Goal: Task Accomplishment & Management: Manage account settings

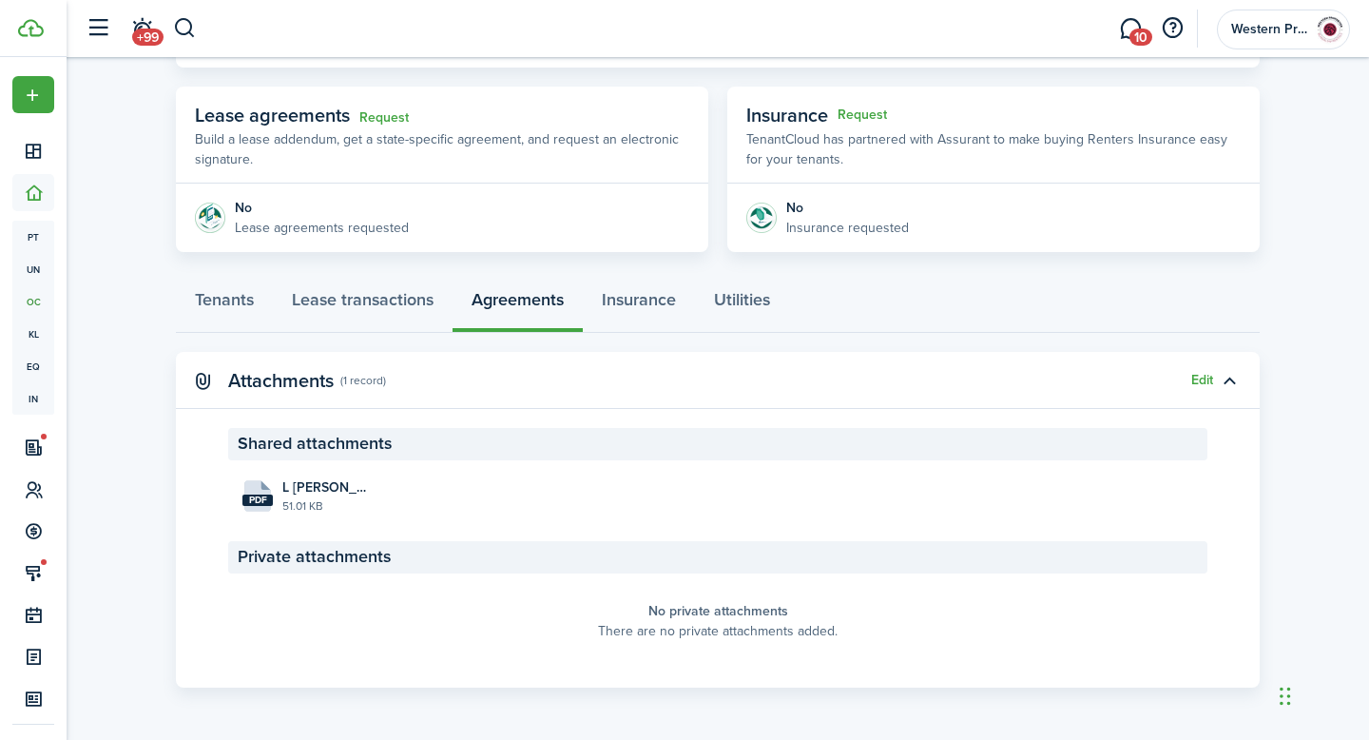
scroll to position [299, 0]
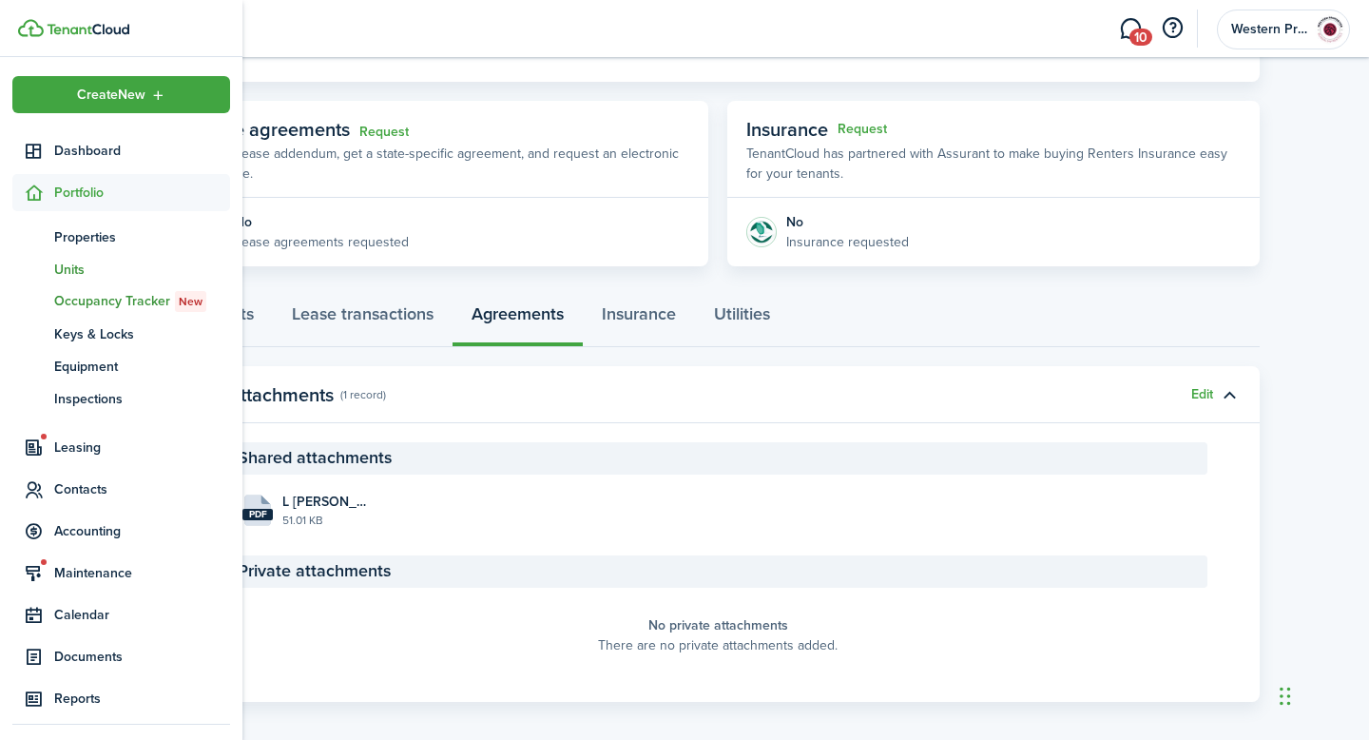
click at [71, 272] on span "Units" at bounding box center [142, 270] width 176 height 20
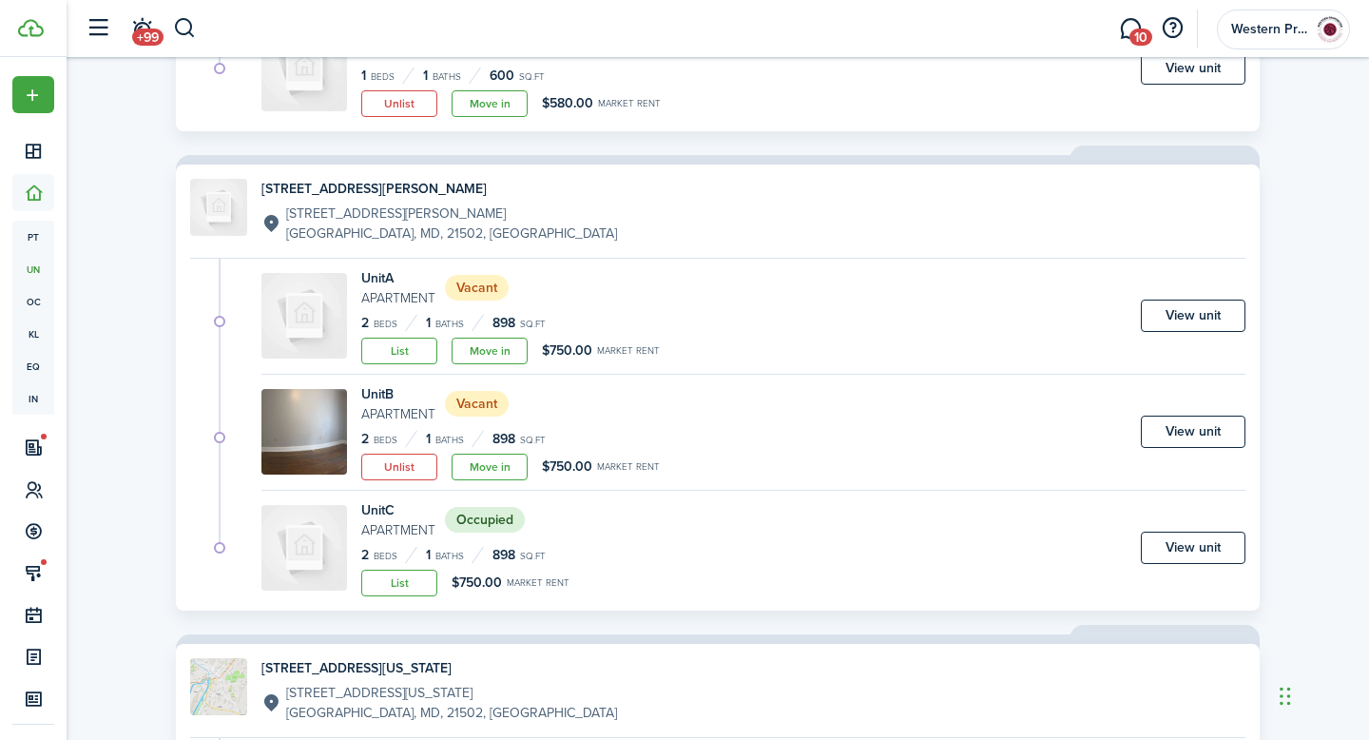
scroll to position [2559, 0]
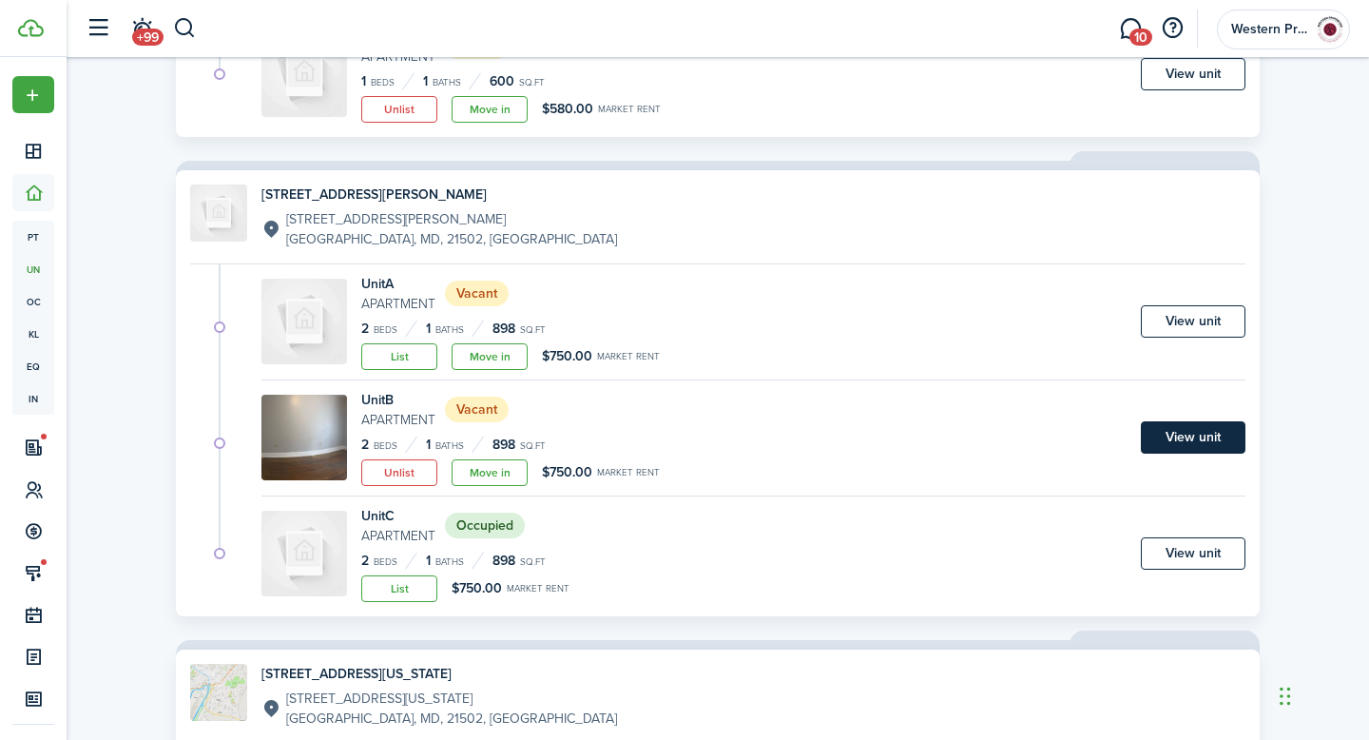
click at [1185, 438] on link "View unit" at bounding box center [1193, 437] width 105 height 32
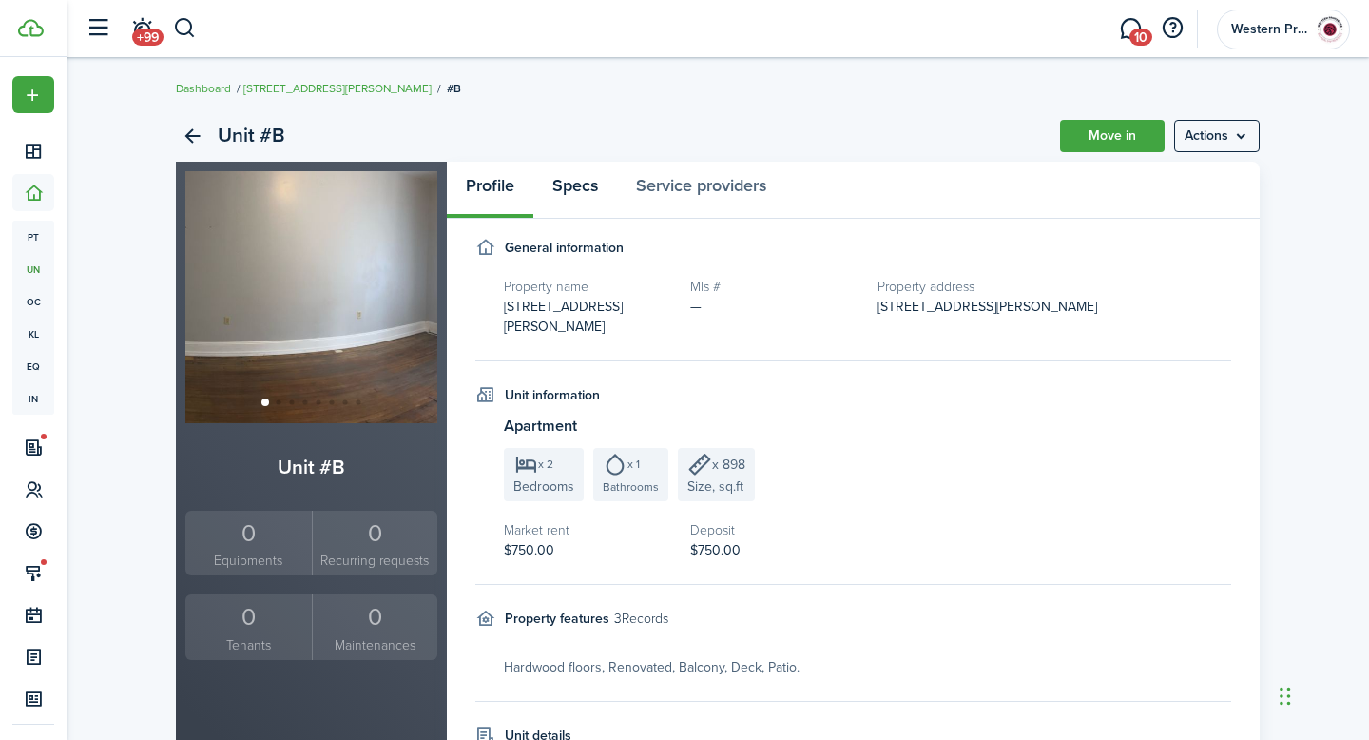
click at [577, 184] on link "Specs" at bounding box center [575, 190] width 84 height 57
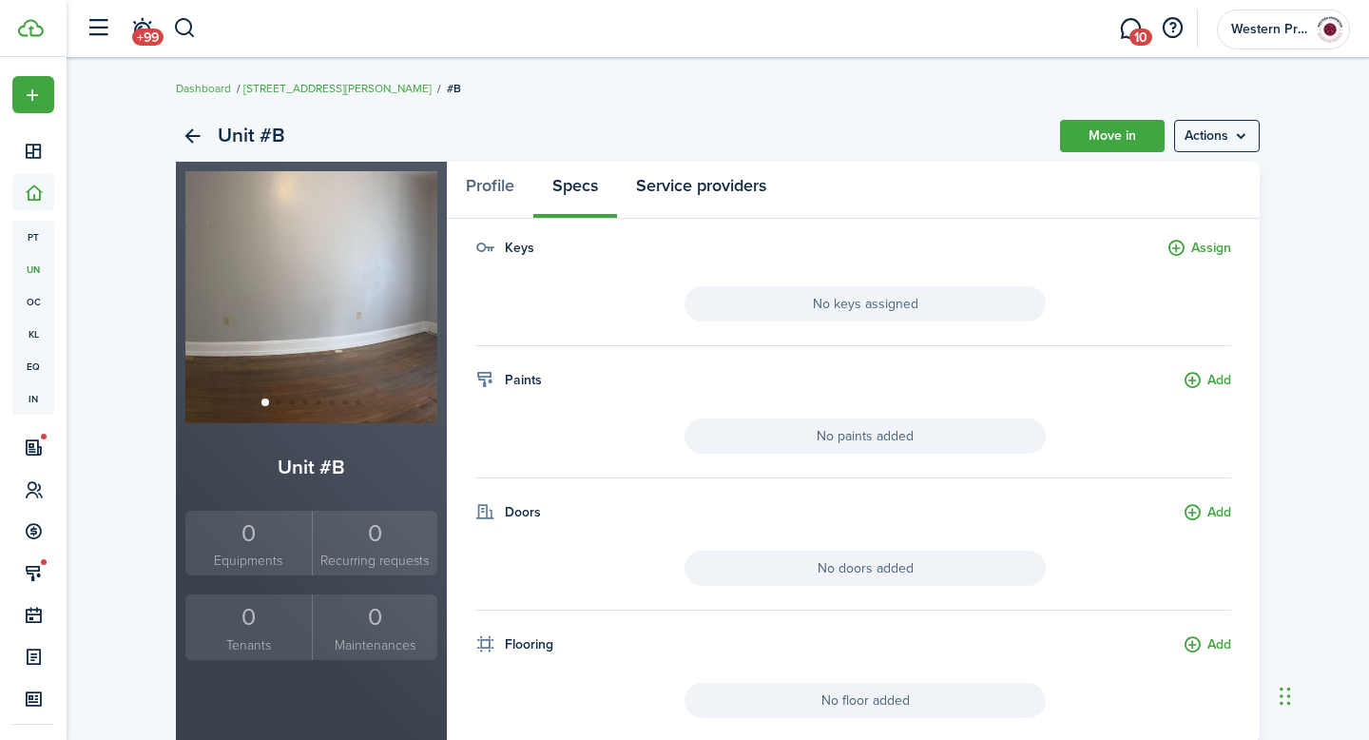
click at [688, 184] on link "Service providers" at bounding box center [701, 190] width 168 height 57
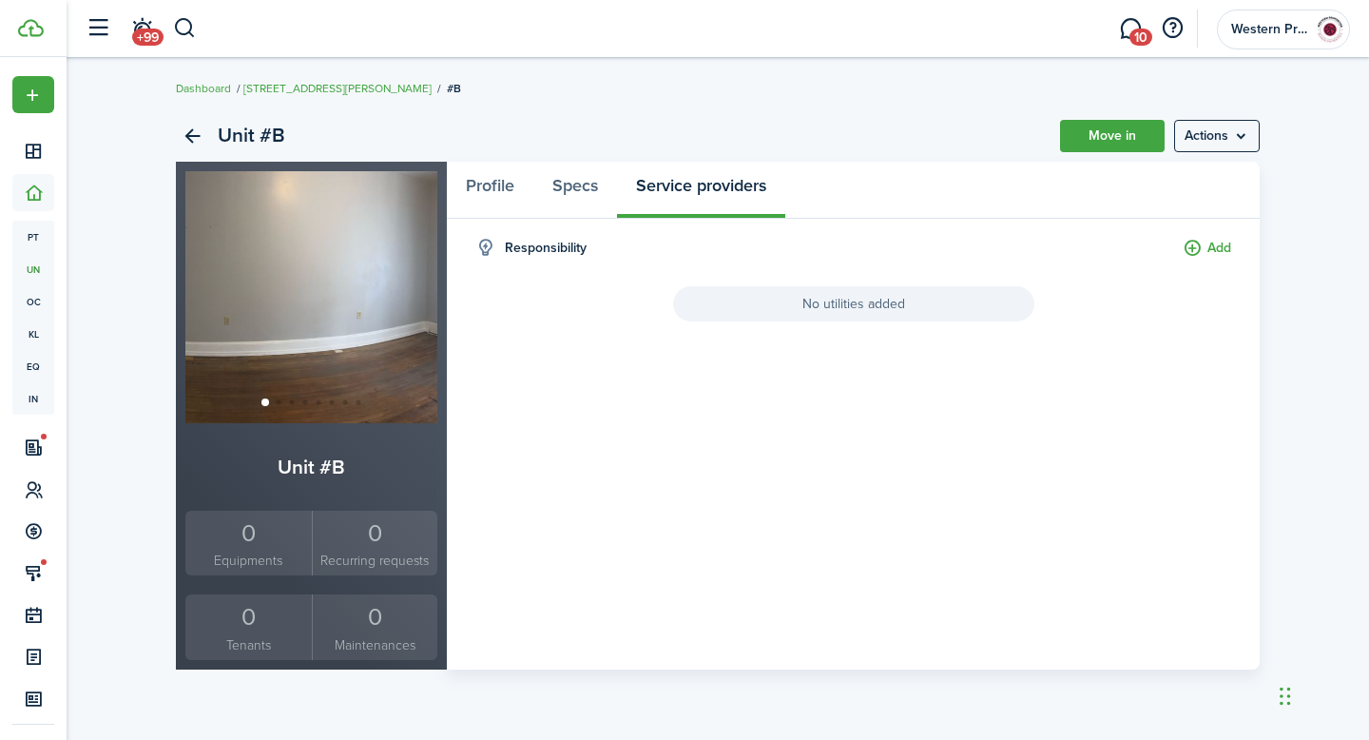
click at [583, 254] on h4 "Responsibility" at bounding box center [546, 248] width 82 height 20
click at [192, 133] on link "Back" at bounding box center [192, 136] width 32 height 32
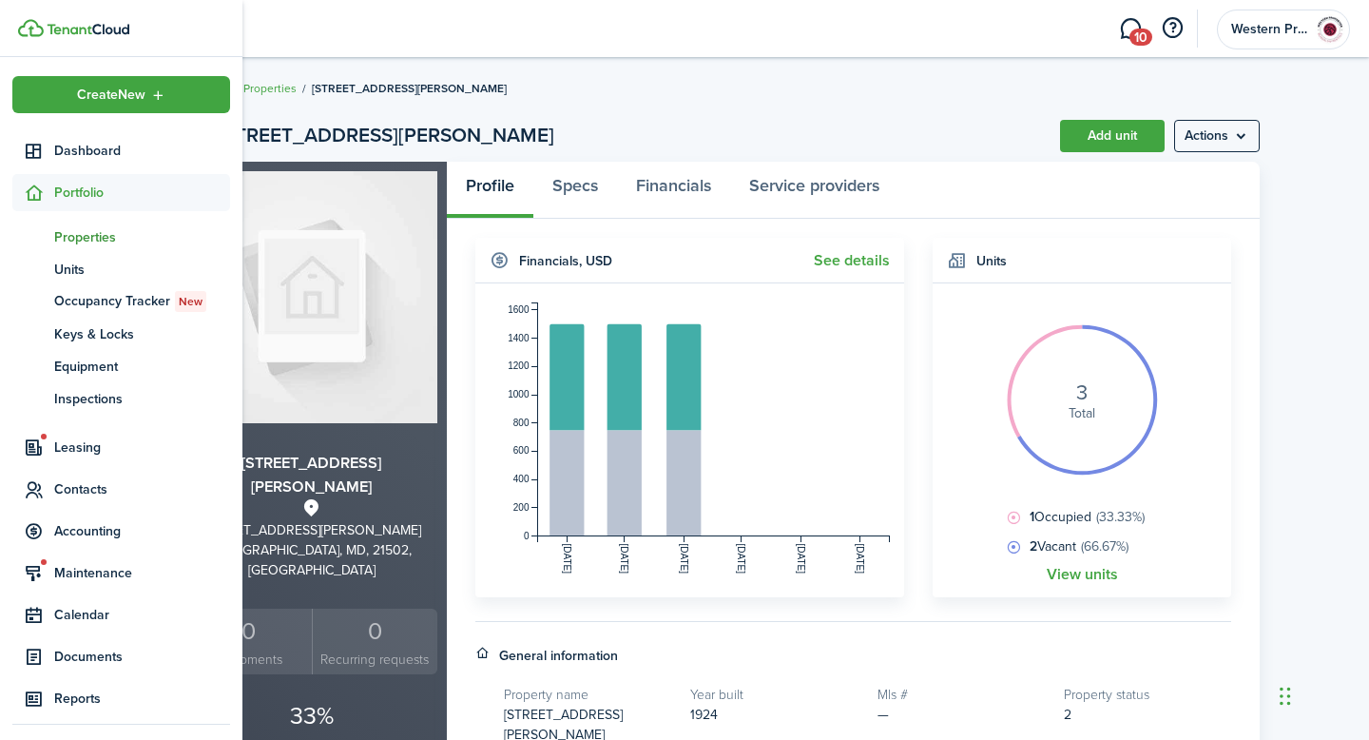
click at [66, 233] on span "Properties" at bounding box center [142, 237] width 176 height 20
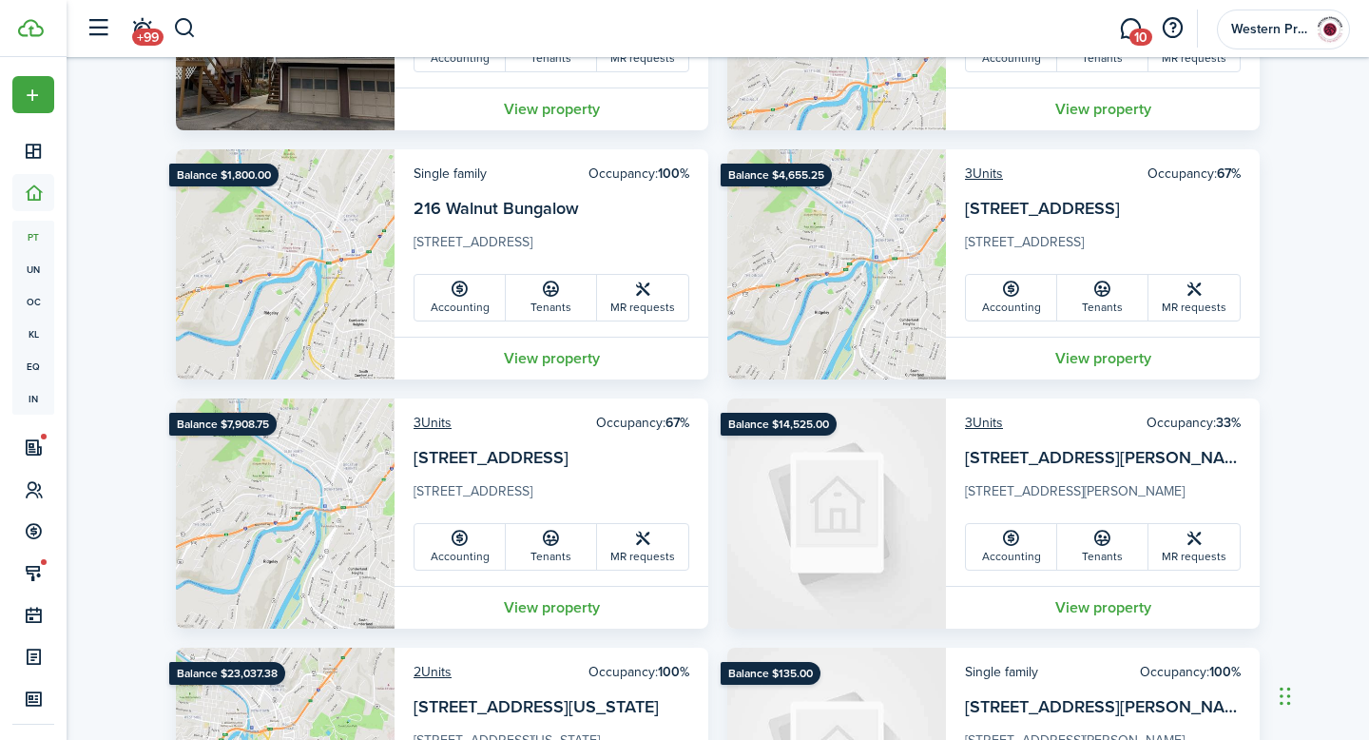
scroll to position [584, 0]
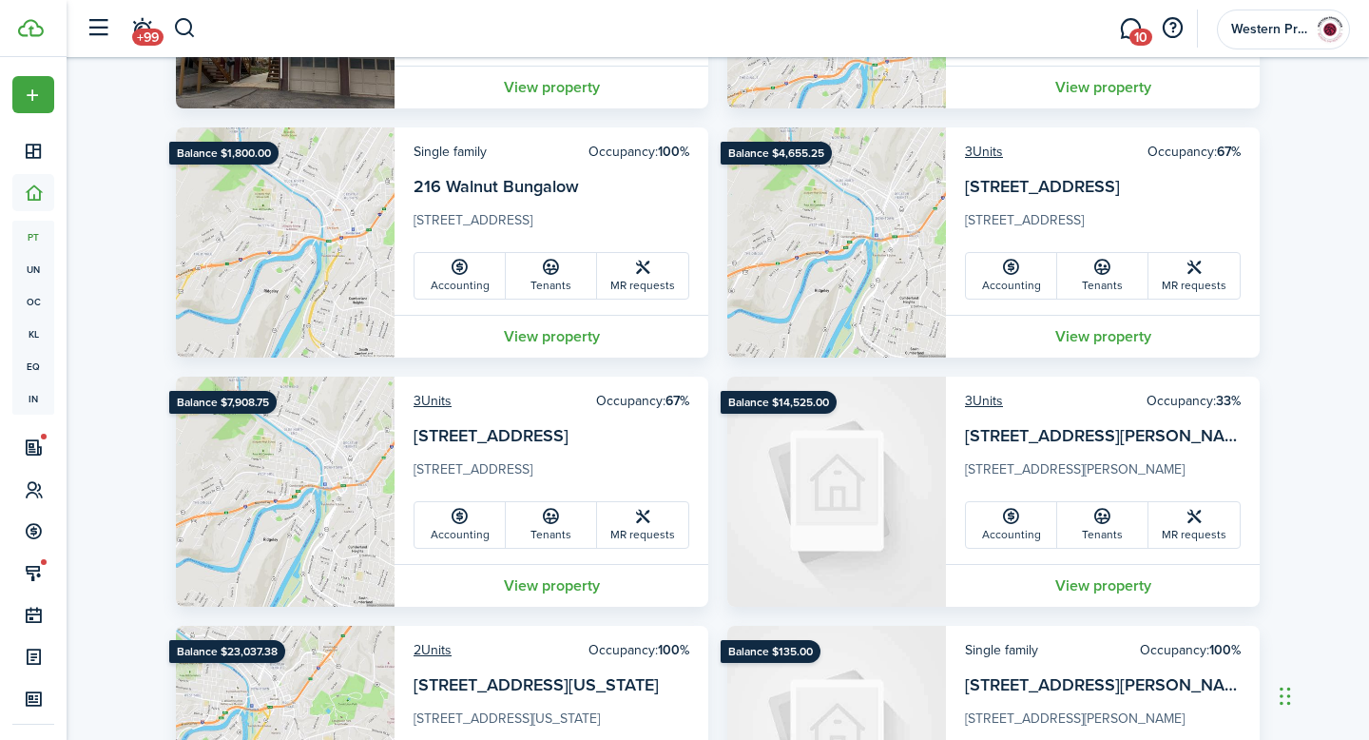
click at [934, 477] on img at bounding box center [836, 491] width 219 height 230
click at [1059, 424] on link "[STREET_ADDRESS][PERSON_NAME]" at bounding box center [1109, 435] width 288 height 25
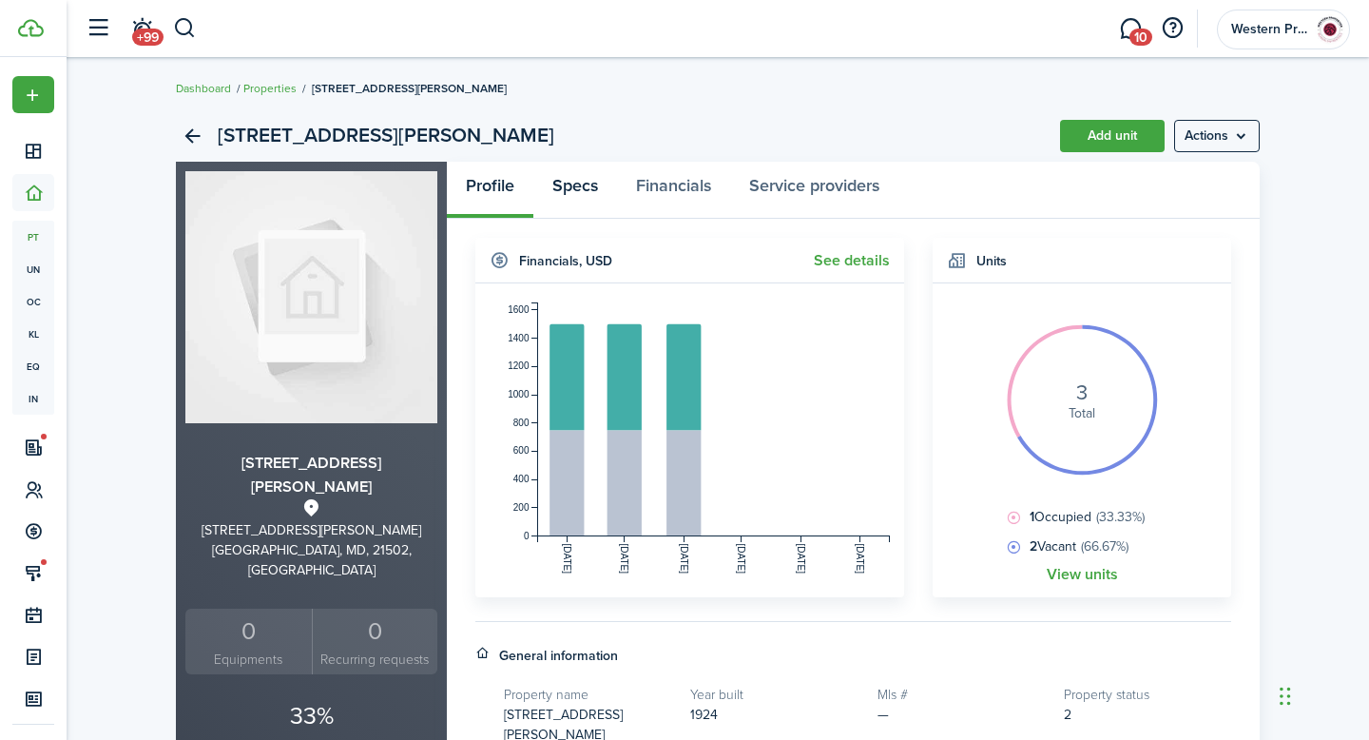
click at [568, 190] on link "Specs" at bounding box center [575, 190] width 84 height 57
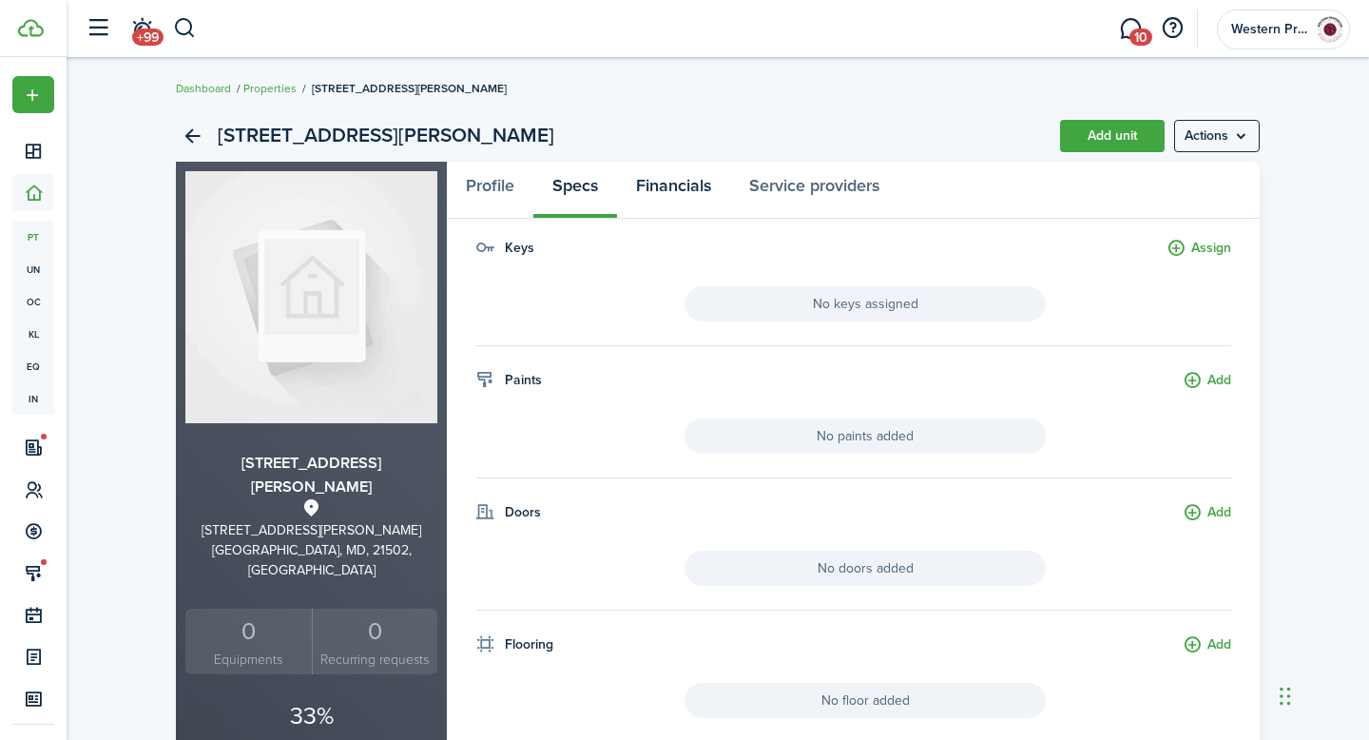
click at [674, 188] on link "Financials" at bounding box center [673, 190] width 113 height 57
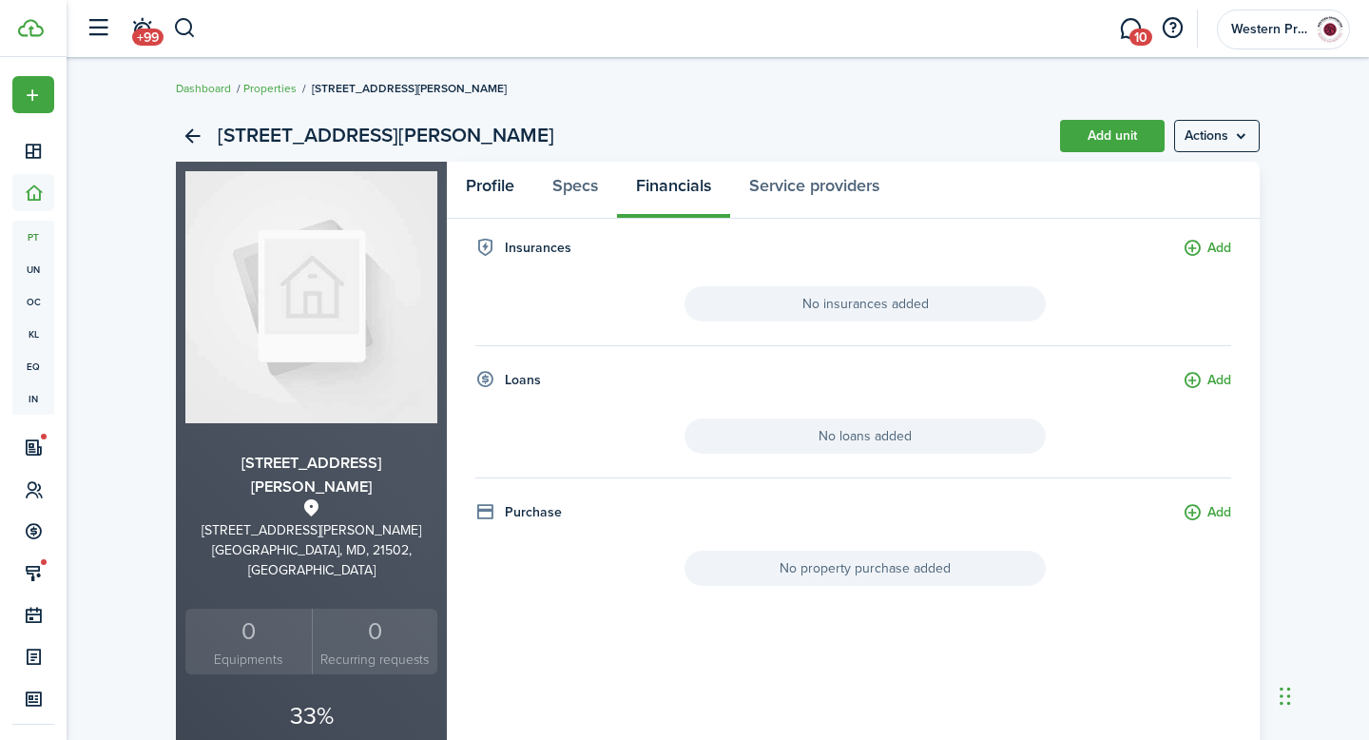
click at [473, 188] on link "Profile" at bounding box center [490, 190] width 87 height 57
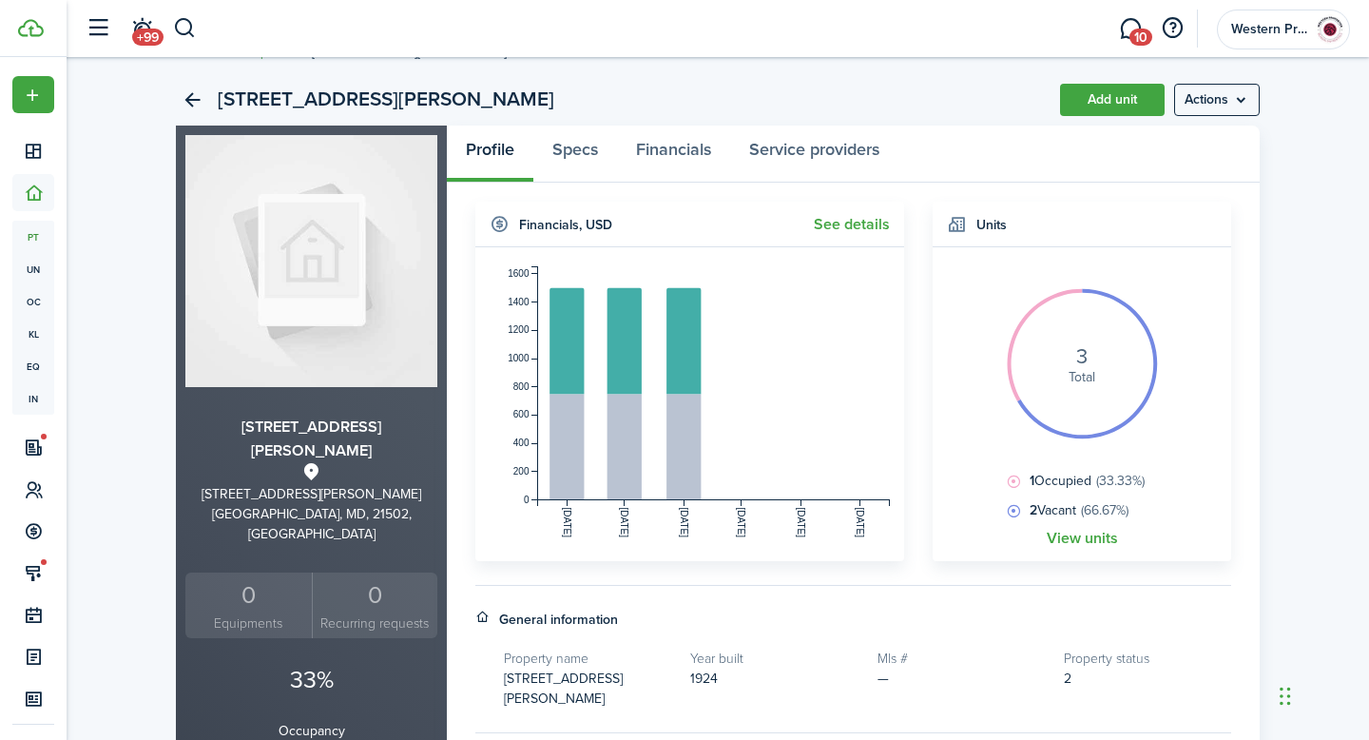
scroll to position [15, 0]
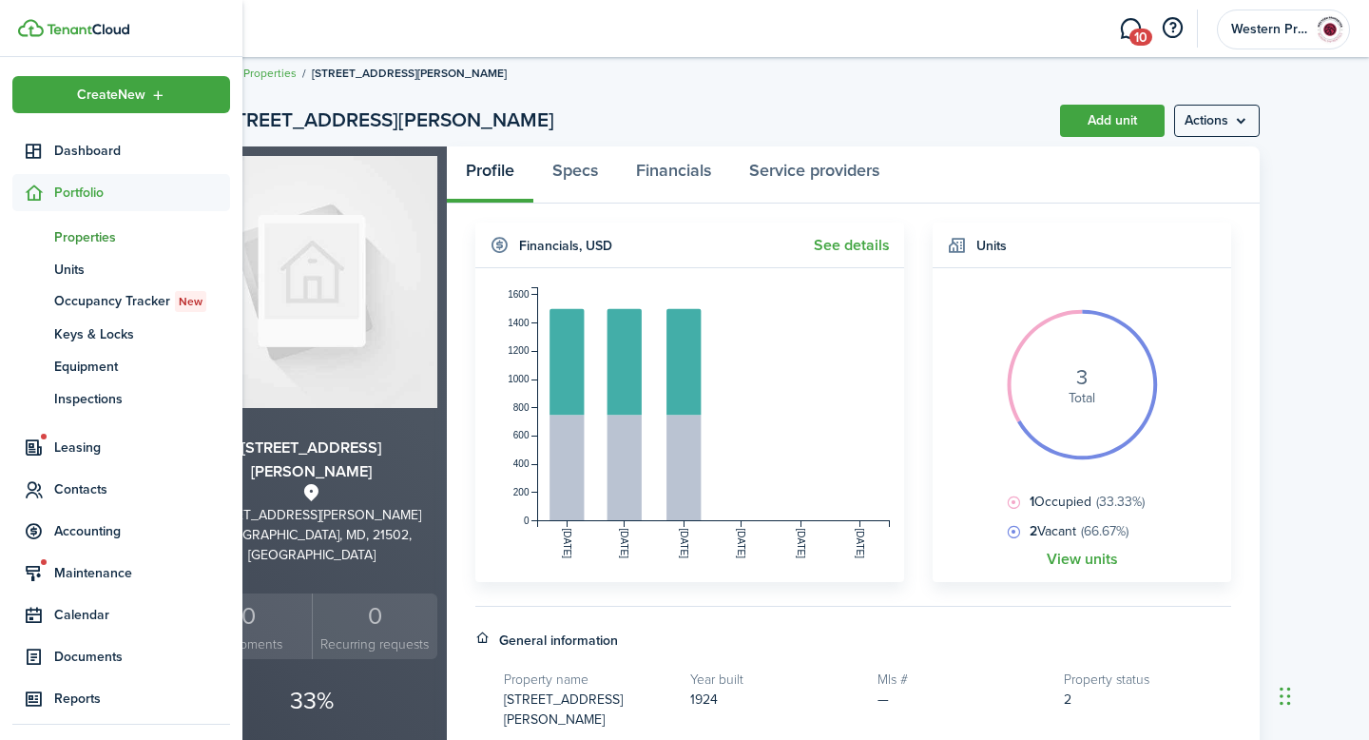
click at [34, 198] on icon at bounding box center [34, 192] width 20 height 19
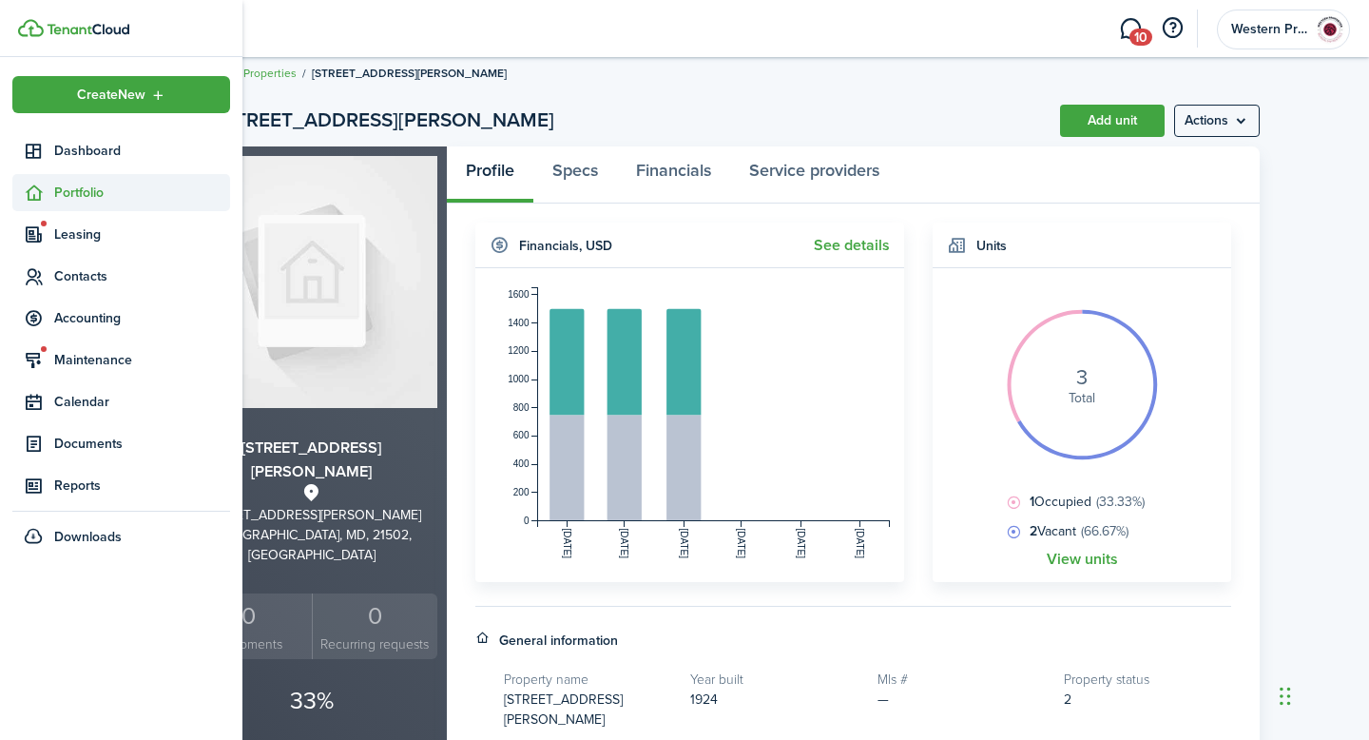
click at [40, 209] on span "Portfolio" at bounding box center [121, 192] width 218 height 37
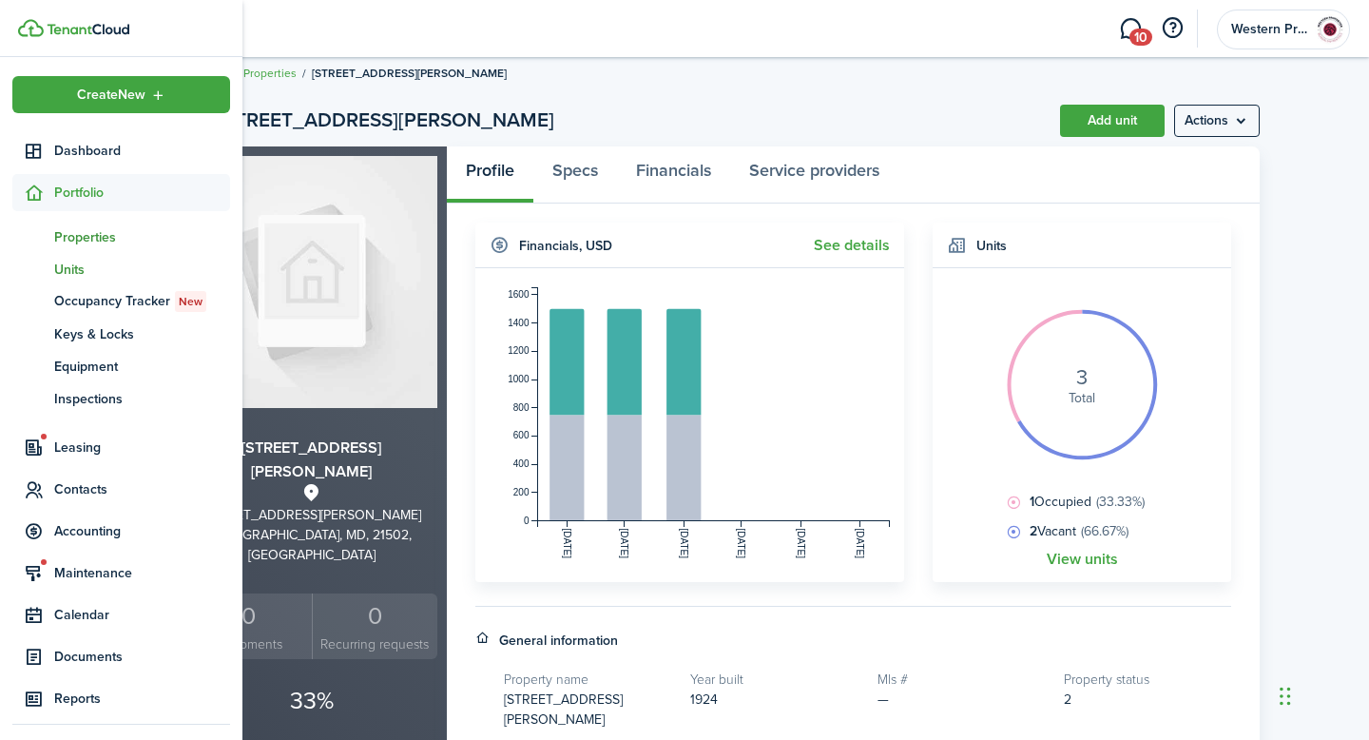
click at [65, 275] on span "Units" at bounding box center [142, 270] width 176 height 20
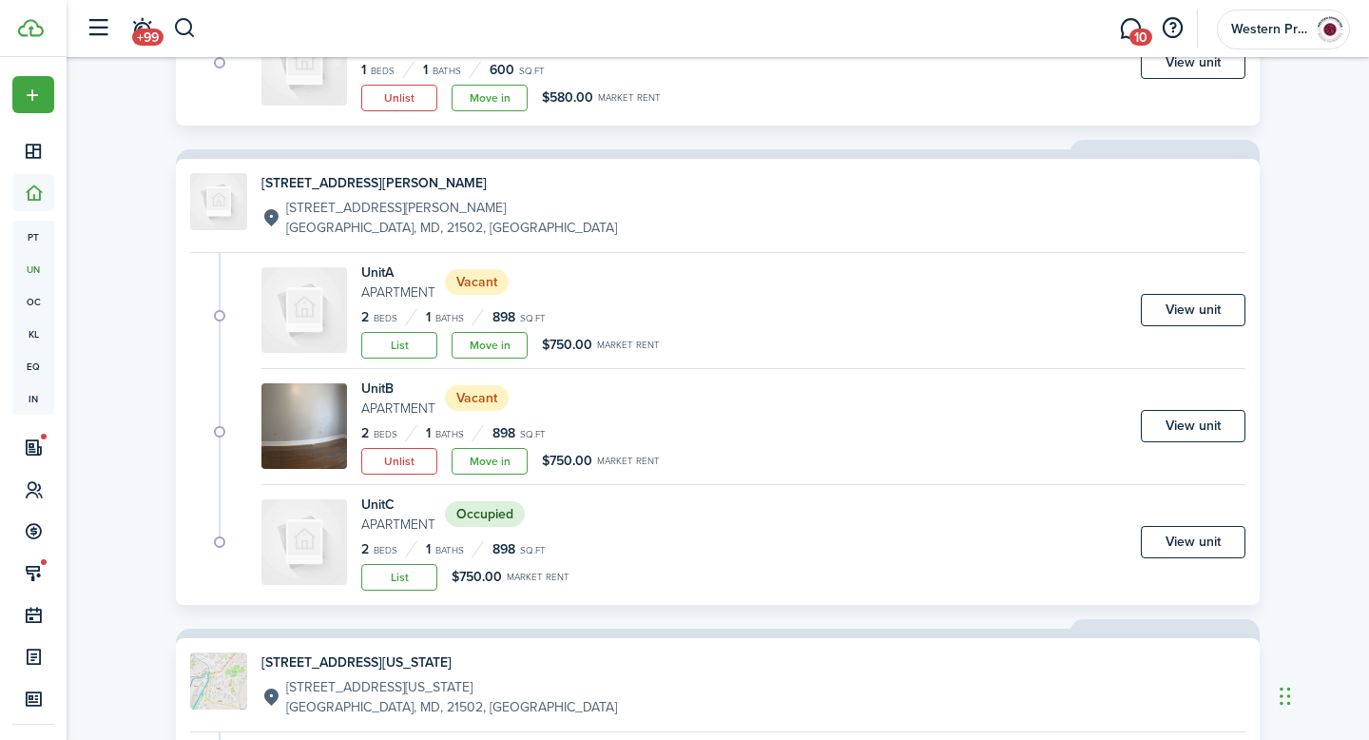
scroll to position [2571, 0]
click at [407, 403] on small "Apartment" at bounding box center [398, 407] width 74 height 20
click at [306, 419] on img at bounding box center [304, 425] width 86 height 86
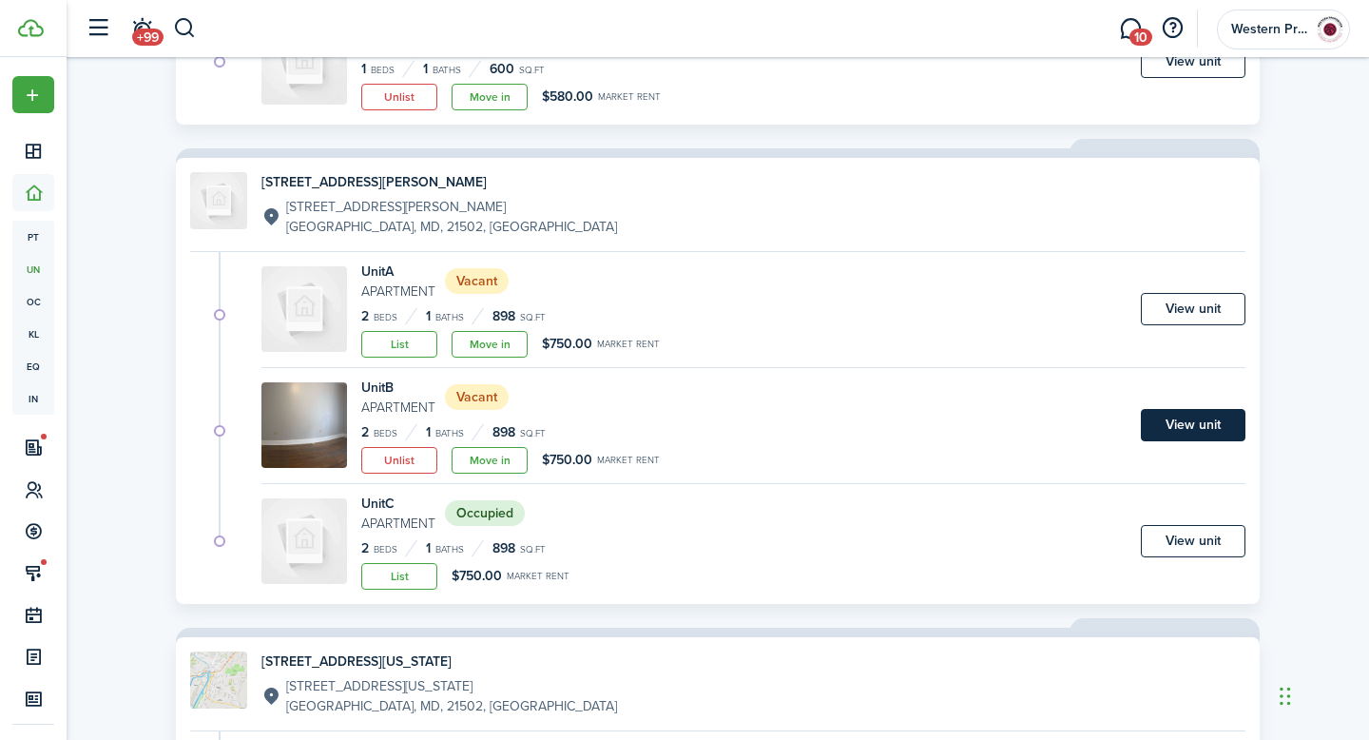
click at [1215, 412] on link "View unit" at bounding box center [1193, 425] width 105 height 32
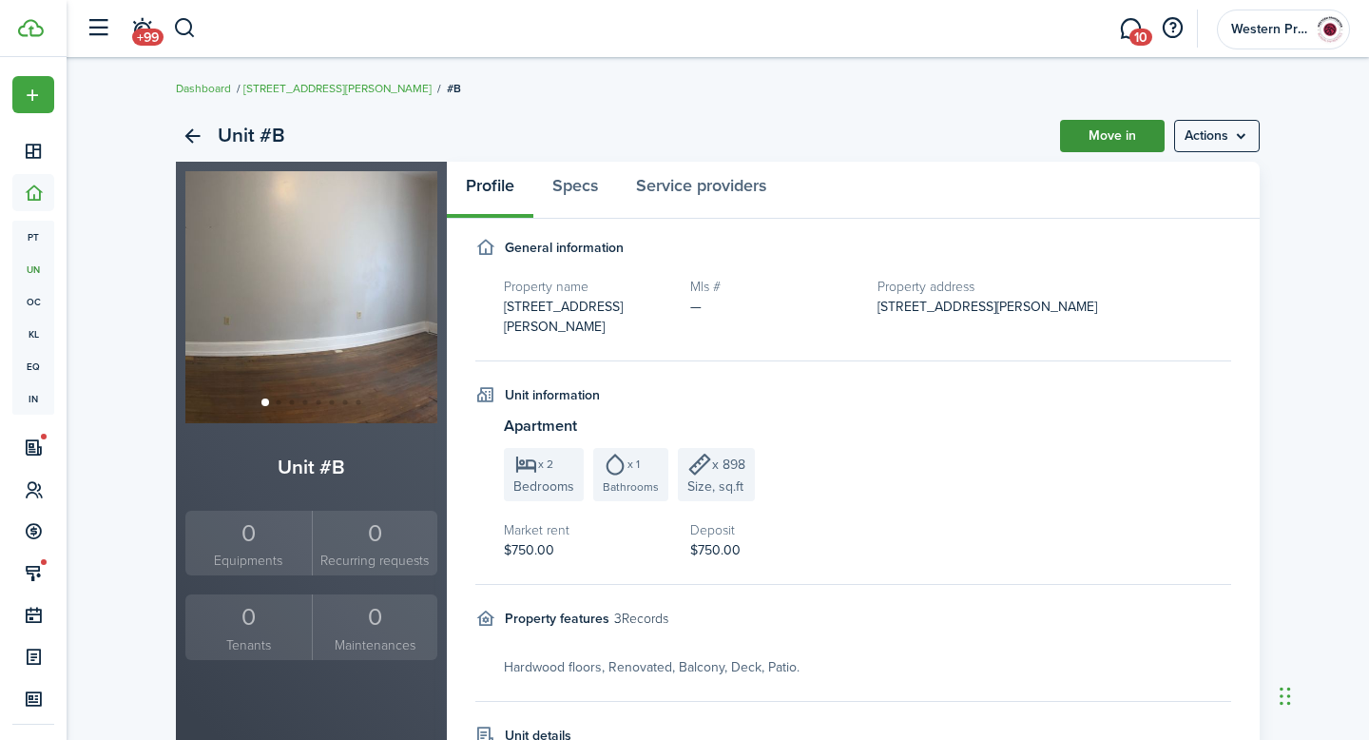
click at [1151, 142] on link "Move in" at bounding box center [1112, 136] width 105 height 32
click at [1245, 134] on menu-btn "Actions" at bounding box center [1217, 136] width 86 height 32
click at [1303, 195] on div "Unit #B Move in Actions Unit #B 0 Equipments 0 Recurring requests 0 Tenants 0 M…" at bounding box center [718, 538] width 1302 height 874
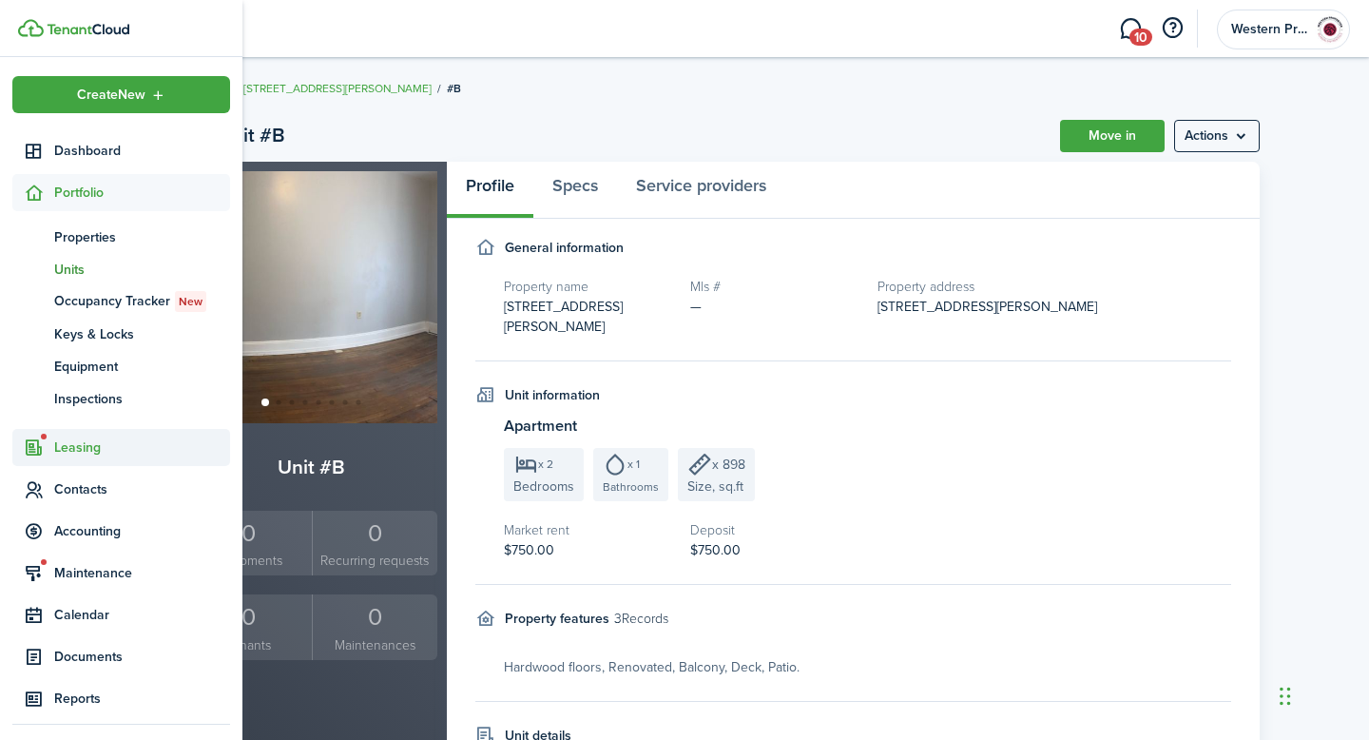
click at [67, 448] on span "Leasing" at bounding box center [142, 447] width 176 height 20
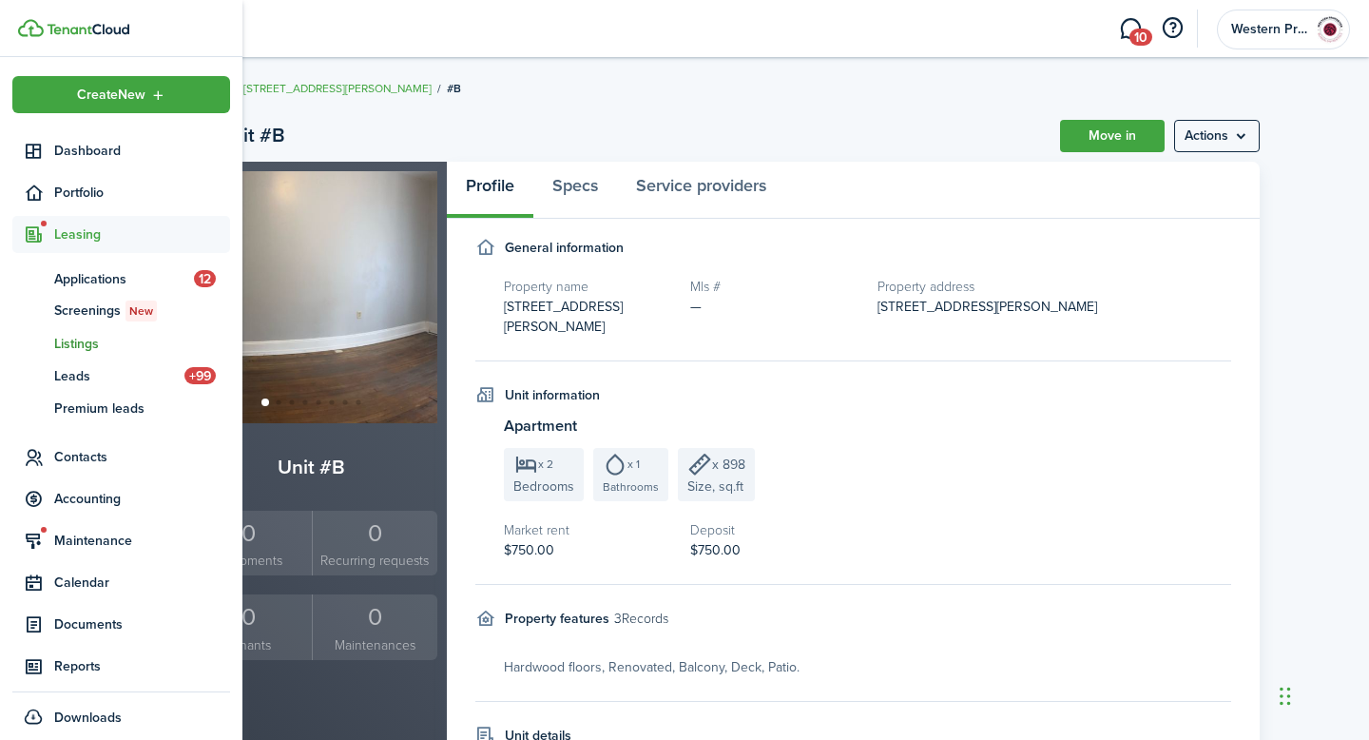
click at [88, 343] on span "Listings" at bounding box center [142, 344] width 176 height 20
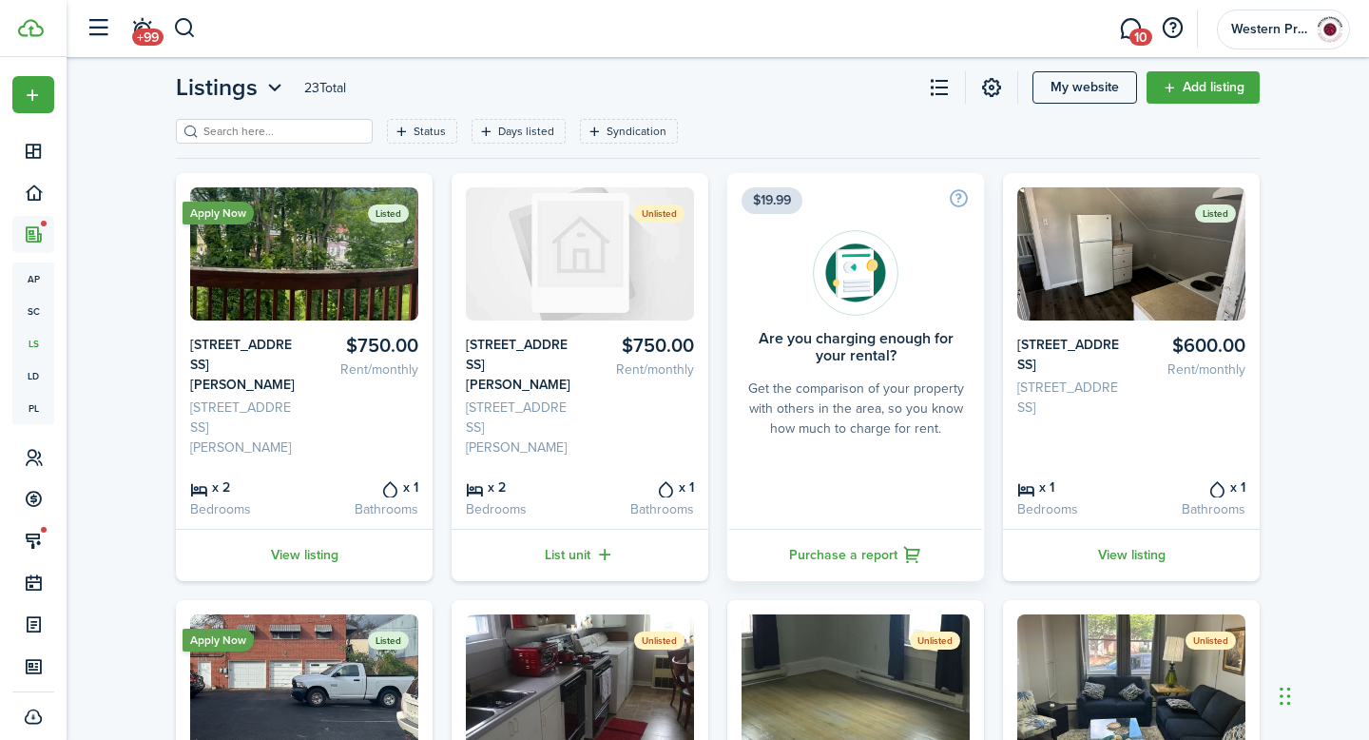
scroll to position [41, 0]
click at [292, 559] on link "View listing" at bounding box center [304, 554] width 257 height 52
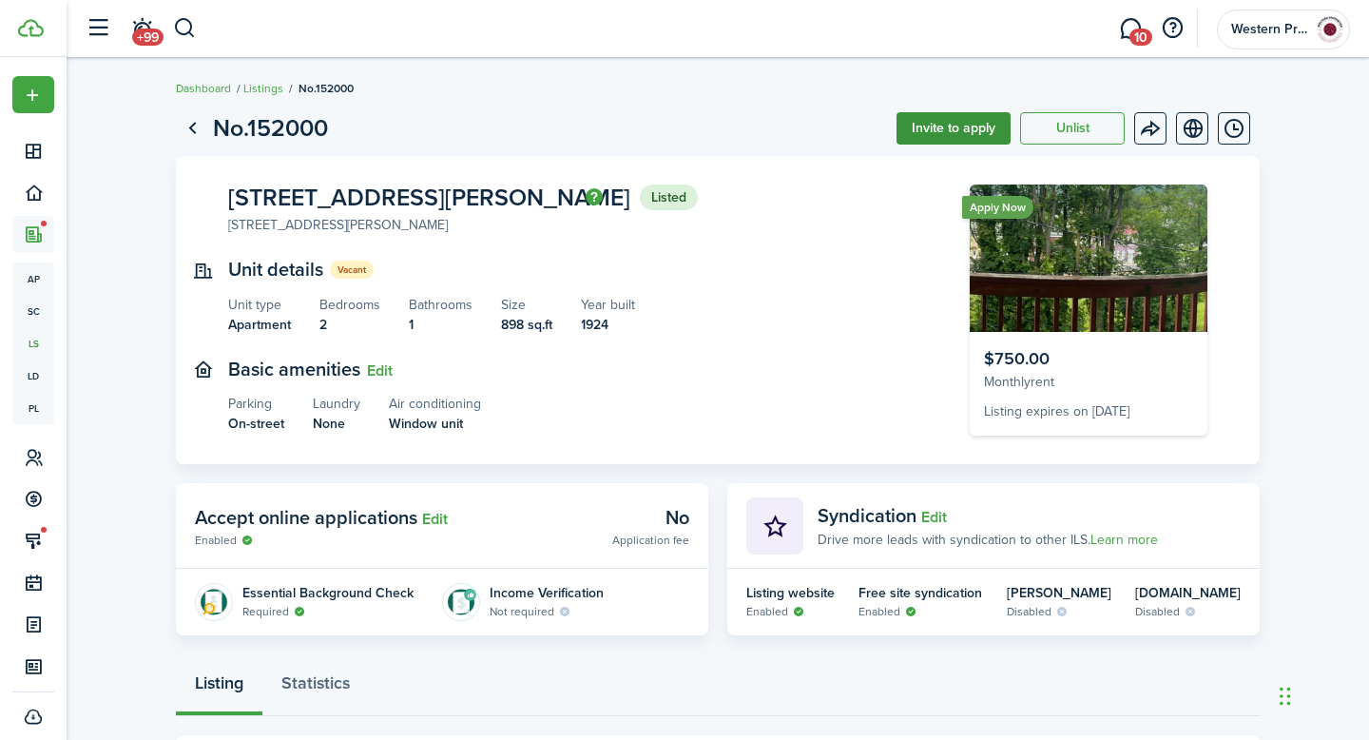
click at [957, 120] on button "Invite to apply" at bounding box center [953, 128] width 114 height 32
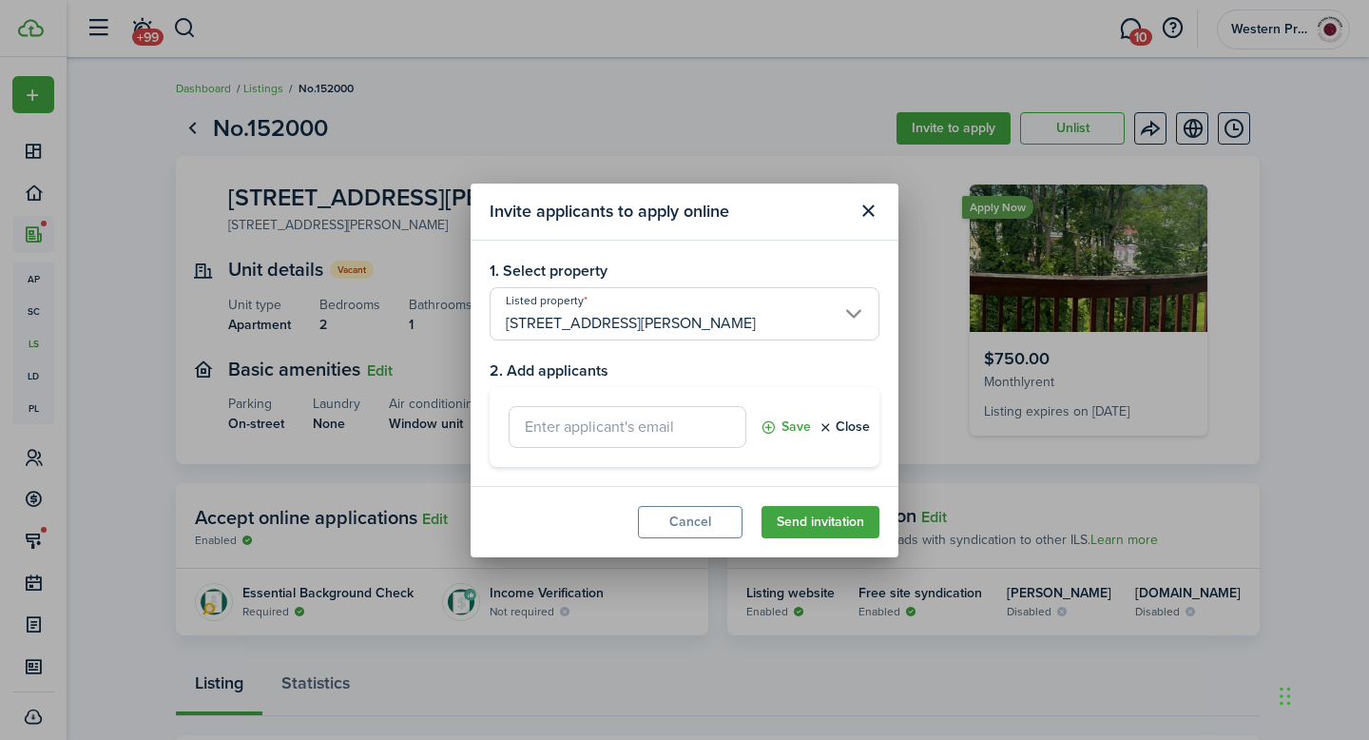
click at [700, 435] on input "text" at bounding box center [628, 427] width 238 height 42
click at [732, 426] on input "[EMAIL_ADDRESS][DOMAIN_NAME]," at bounding box center [628, 427] width 238 height 42
type input "[EMAIL_ADDRESS][DOMAIN_NAME]"
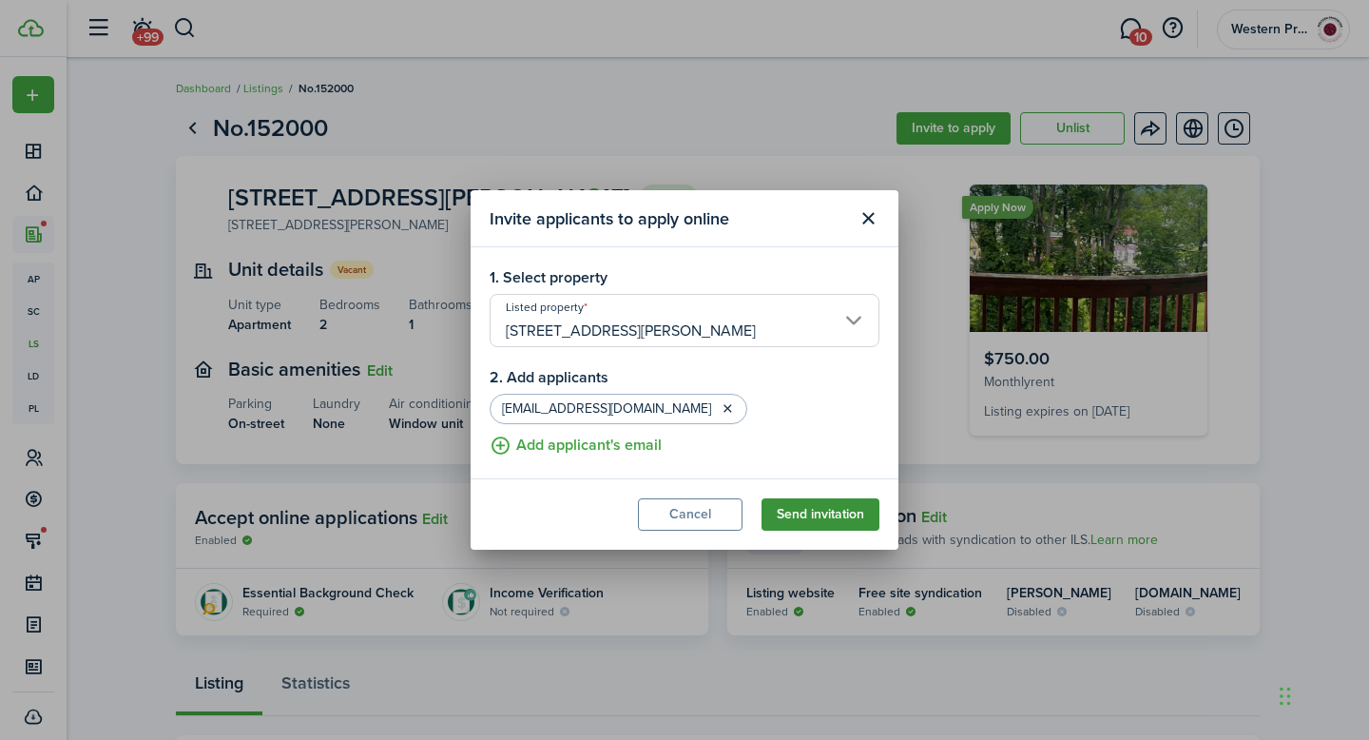
click at [845, 516] on button "Send invitation" at bounding box center [820, 514] width 118 height 32
